Goal: Information Seeking & Learning: Find specific fact

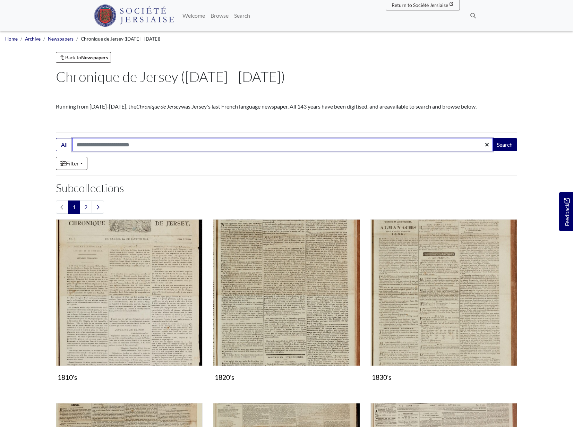
click at [87, 146] on input "Search:" at bounding box center [282, 144] width 421 height 13
type input "**********"
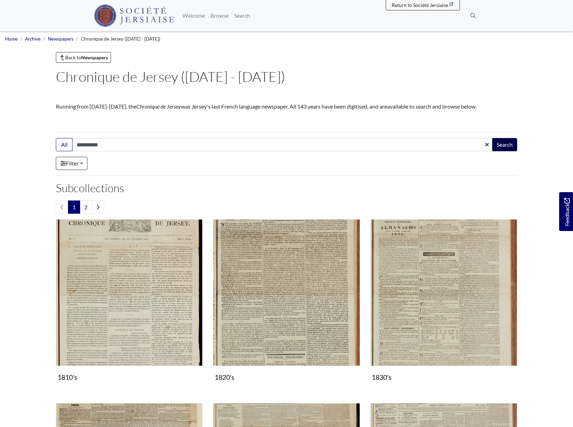
click at [505, 146] on button "Search" at bounding box center [504, 144] width 25 height 13
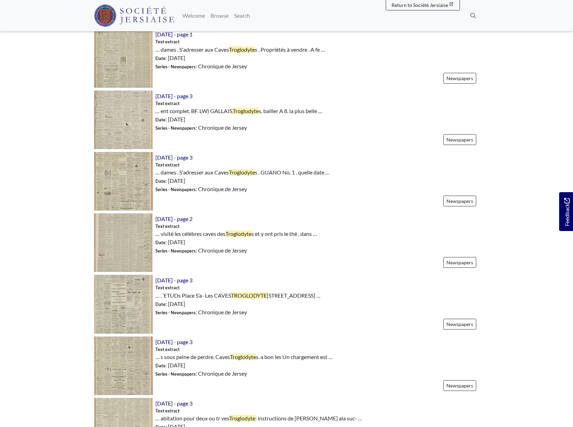
scroll to position [305, 0]
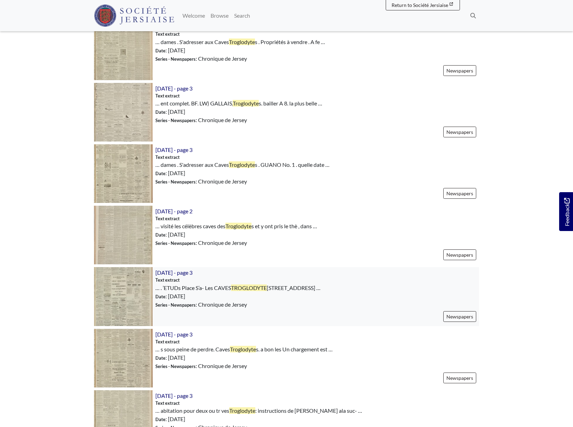
click at [118, 287] on img at bounding box center [123, 296] width 59 height 59
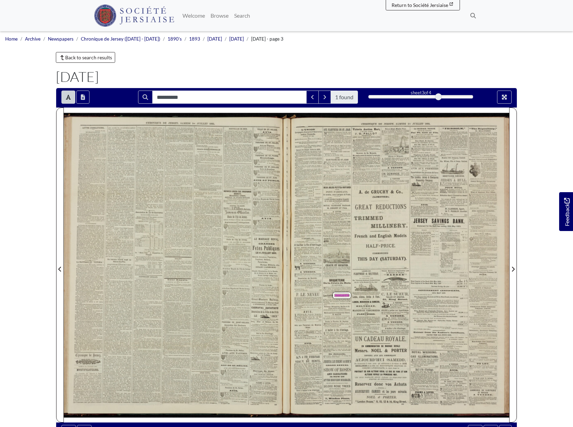
click at [347, 299] on span "JOUDI" at bounding box center [350, 299] width 7 height 2
click at [505, 94] on button "Full screen mode" at bounding box center [504, 97] width 15 height 13
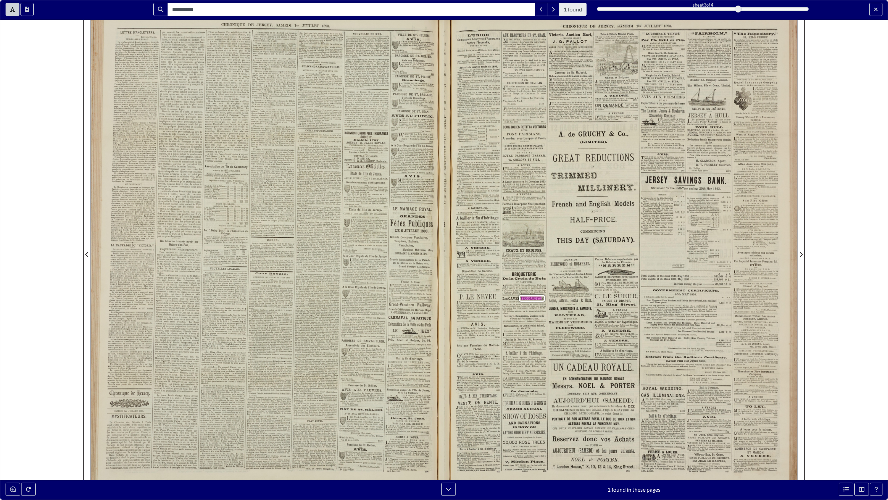
click at [440, 309] on div "CHRONIQUE LETTRE D’ANGLETERRE. pas accordé les reyendications nationa- listes d…" at bounding box center [267, 254] width 353 height 491
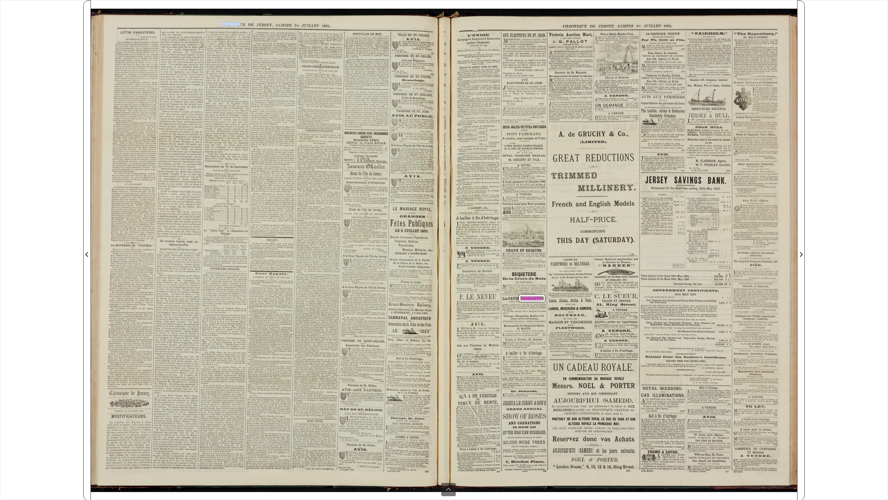
click at [513, 304] on span "CAVES" at bounding box center [512, 304] width 6 height 2
